Goal: Information Seeking & Learning: Learn about a topic

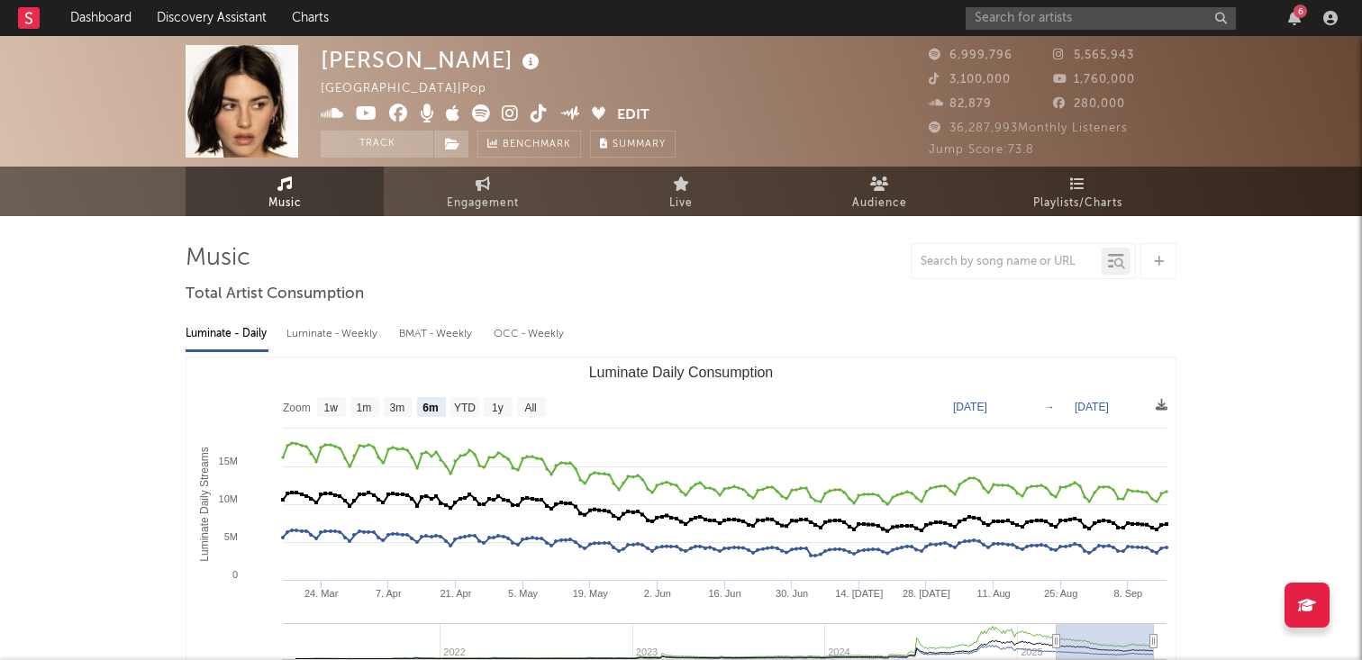
select select "6m"
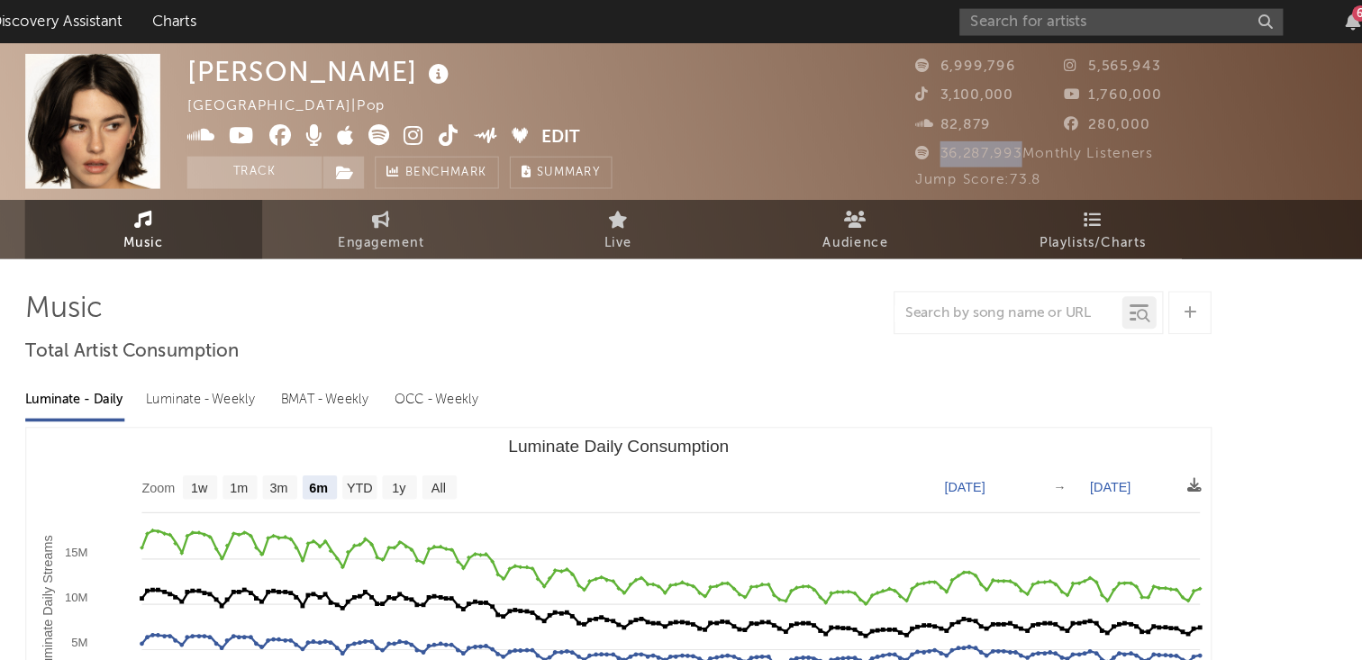
copy span "36,287,993"
drag, startPoint x: 951, startPoint y: 129, endPoint x: 1016, endPoint y: 129, distance: 64.9
click at [1016, 129] on span "36,287,993 Monthly Listeners" at bounding box center [1028, 128] width 199 height 12
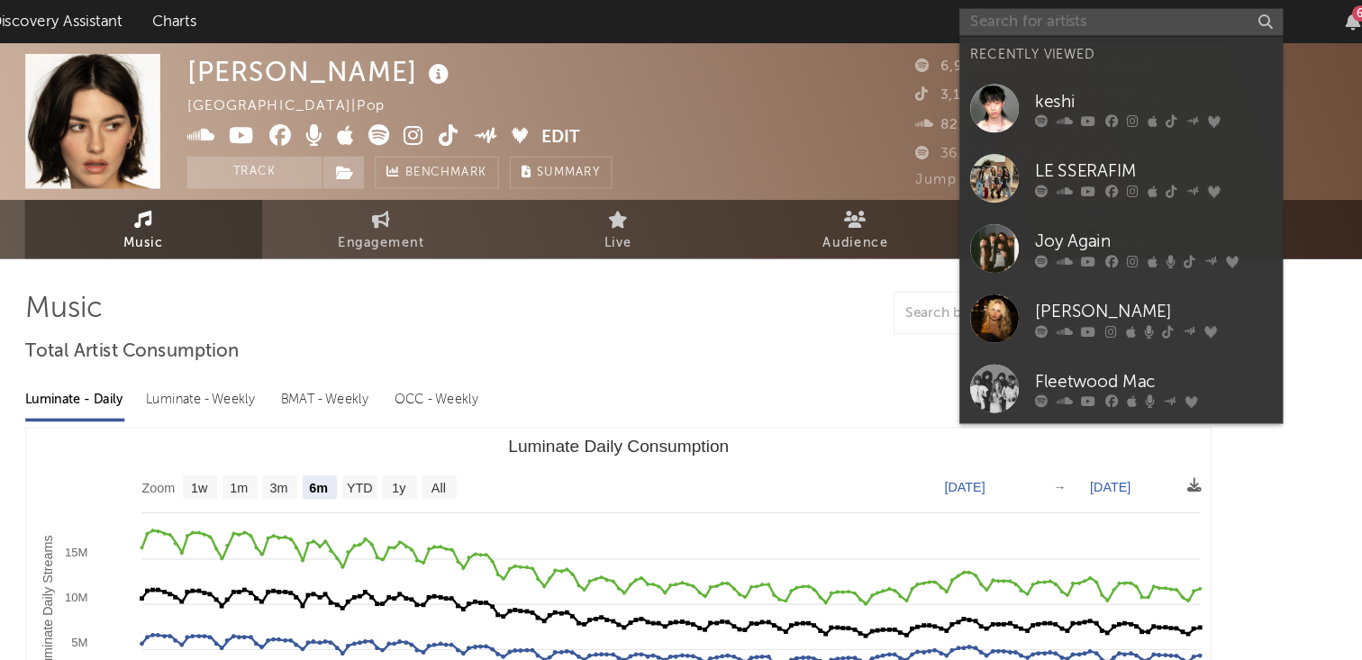
click at [1021, 22] on input "text" at bounding box center [1101, 18] width 270 height 23
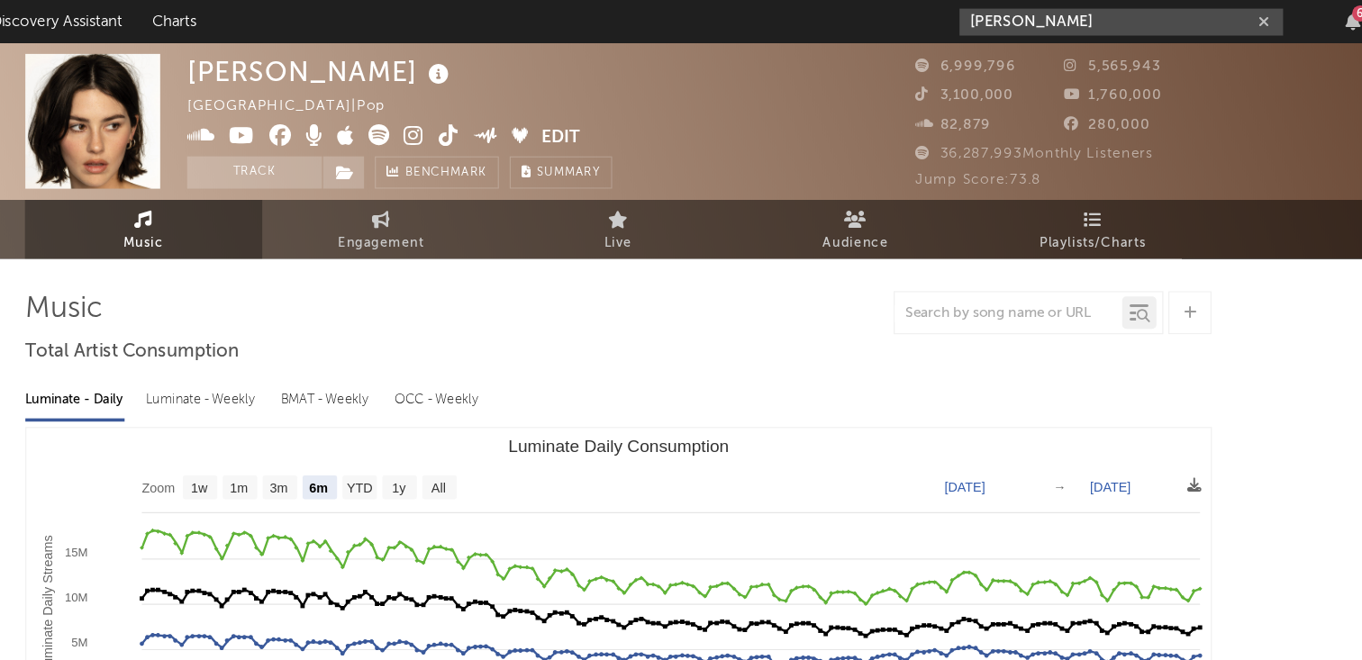
type input "[PERSON_NAME]"
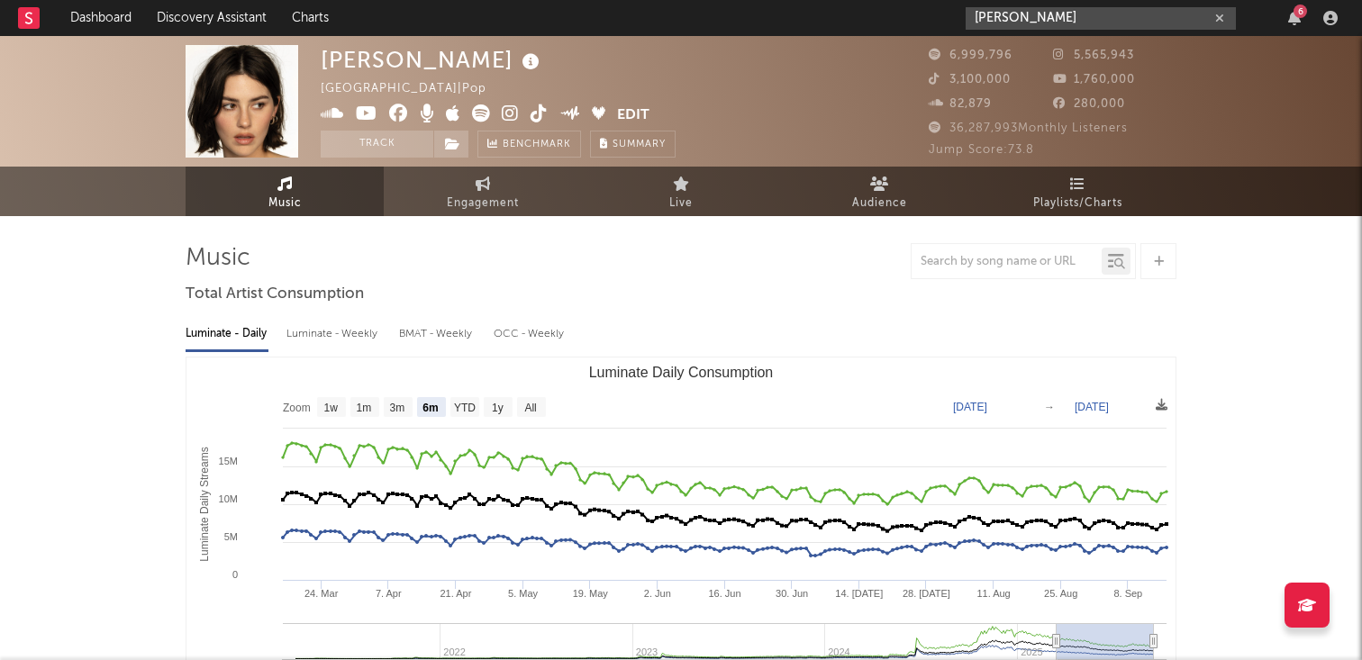
click at [1102, 15] on input "[PERSON_NAME]" at bounding box center [1101, 18] width 270 height 23
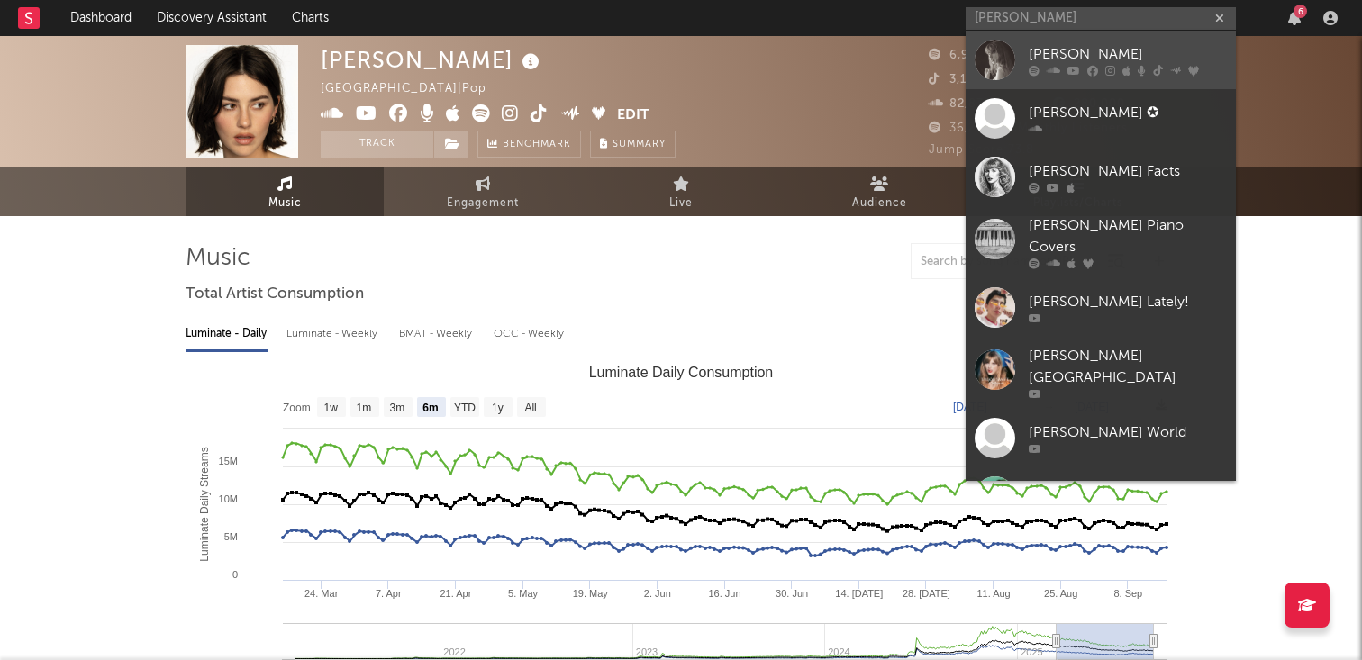
click at [1083, 68] on div at bounding box center [1128, 70] width 198 height 11
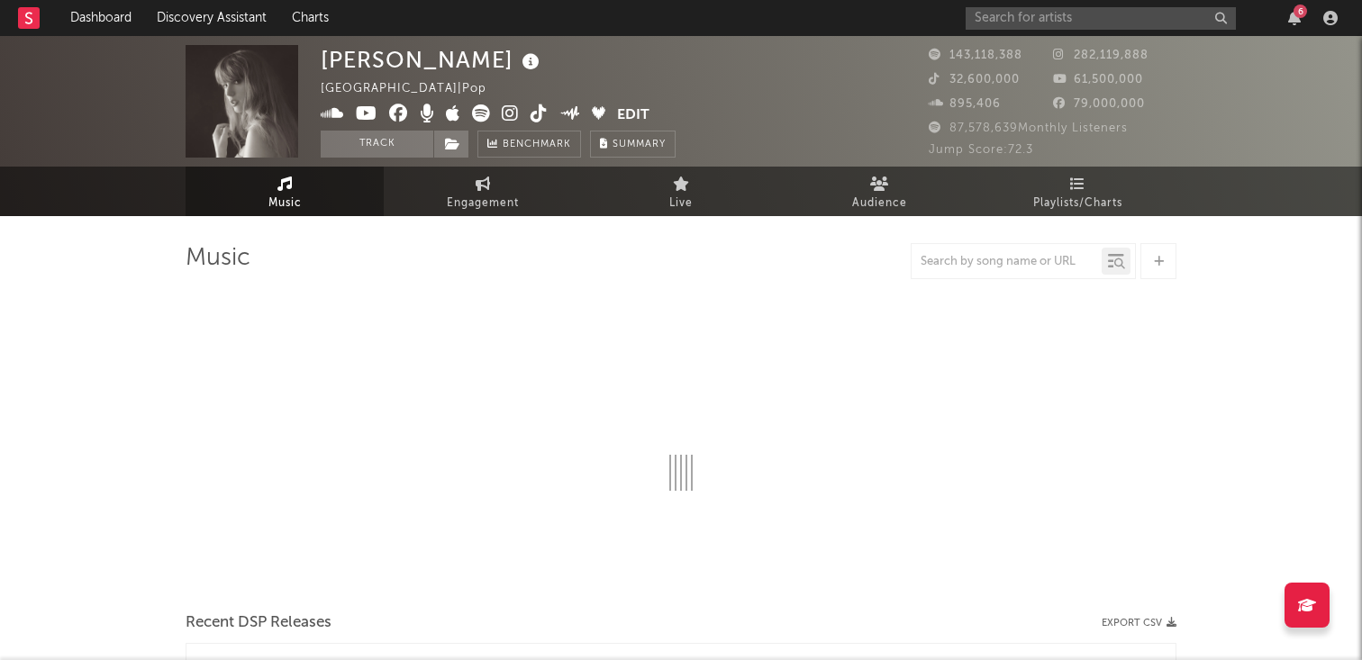
select select "6m"
